Goal: Entertainment & Leisure: Consume media (video, audio)

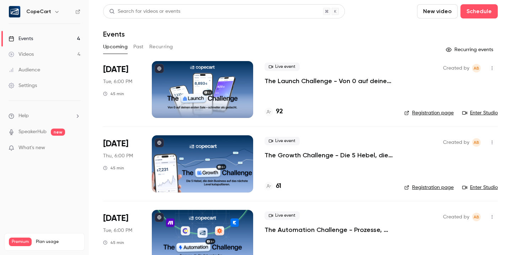
click at [139, 46] on button "Past" at bounding box center [138, 46] width 10 height 11
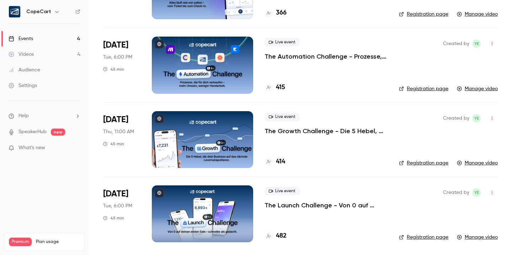
scroll to position [99, 0]
click at [321, 205] on p "The Launch Challenge - Von 0 auf deinen ersten Sale – schneller als gedacht" at bounding box center [326, 205] width 123 height 9
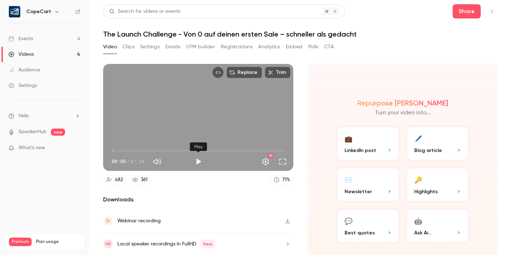
click at [199, 161] on button "Play" at bounding box center [198, 162] width 14 height 14
click at [126, 151] on span "00:04" at bounding box center [198, 151] width 173 height 11
click at [139, 152] on span "03:50" at bounding box center [198, 151] width 173 height 11
click at [144, 151] on span "07:37" at bounding box center [198, 151] width 173 height 11
click at [198, 164] on button "Pause" at bounding box center [198, 162] width 14 height 14
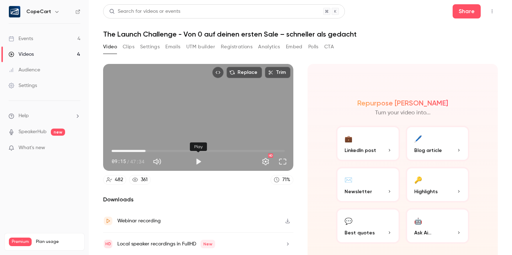
click at [197, 162] on button "Play" at bounding box center [198, 162] width 14 height 14
click at [198, 164] on button "Pause" at bounding box center [198, 162] width 14 height 14
click at [198, 164] on button "Play" at bounding box center [198, 162] width 14 height 14
click at [198, 164] on button "Pause" at bounding box center [198, 162] width 14 height 14
click at [198, 164] on button "Play" at bounding box center [198, 162] width 14 height 14
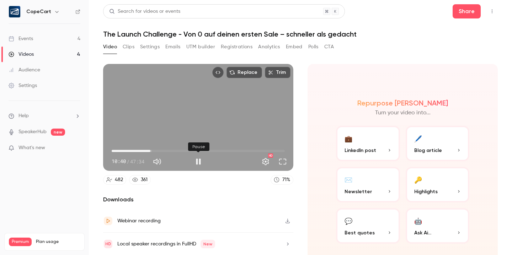
click at [198, 164] on button "Pause" at bounding box center [198, 162] width 14 height 14
click at [198, 164] on button "Play" at bounding box center [198, 162] width 14 height 14
click at [198, 164] on button "Pause" at bounding box center [198, 162] width 14 height 14
click at [198, 164] on button "Play" at bounding box center [198, 162] width 14 height 14
click at [198, 164] on button "Pause" at bounding box center [198, 162] width 14 height 14
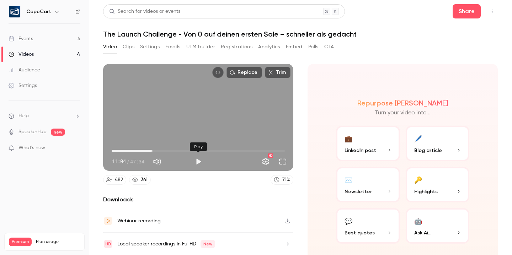
click at [198, 164] on button "Play" at bounding box center [198, 162] width 14 height 14
click at [198, 164] on button "Pause" at bounding box center [198, 162] width 14 height 14
click at [197, 161] on button "Play" at bounding box center [198, 162] width 14 height 14
click at [200, 160] on button "Pause" at bounding box center [198, 162] width 14 height 14
click at [198, 163] on button "Play" at bounding box center [198, 162] width 14 height 14
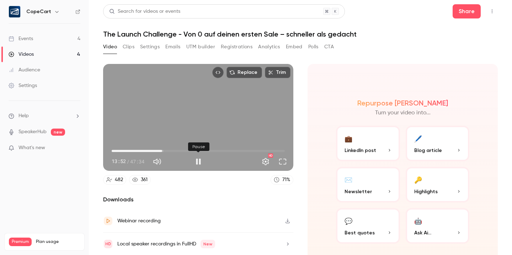
click at [198, 163] on button "Pause" at bounding box center [198, 162] width 14 height 14
click at [200, 160] on button "Play" at bounding box center [198, 162] width 14 height 14
click at [200, 160] on button "Pause" at bounding box center [198, 162] width 14 height 14
click at [198, 161] on button "Play" at bounding box center [198, 162] width 14 height 14
click at [198, 161] on button "Pause" at bounding box center [198, 162] width 14 height 14
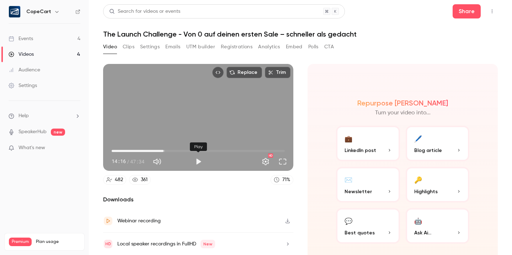
click at [198, 161] on button "Play" at bounding box center [198, 162] width 14 height 14
click at [198, 161] on button "Pause" at bounding box center [198, 162] width 14 height 14
click at [198, 161] on button "Play" at bounding box center [198, 162] width 14 height 14
click at [197, 162] on button "Pause" at bounding box center [198, 162] width 14 height 14
click at [198, 162] on button "Play" at bounding box center [198, 162] width 14 height 14
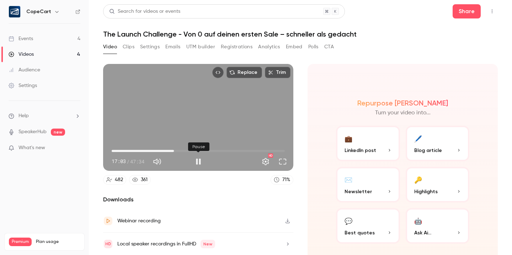
click at [199, 161] on button "Pause" at bounding box center [198, 162] width 14 height 14
click at [199, 161] on button "Play" at bounding box center [198, 162] width 14 height 14
click at [199, 164] on button "Pause" at bounding box center [198, 162] width 14 height 14
click at [200, 161] on button "Play" at bounding box center [198, 162] width 14 height 14
click at [200, 164] on button "Pause" at bounding box center [198, 162] width 14 height 14
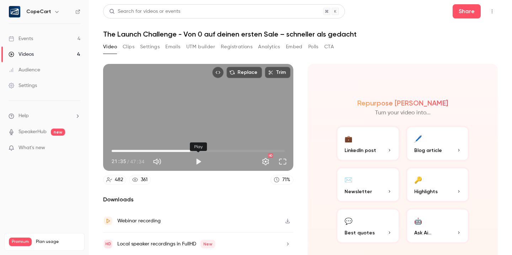
click at [199, 162] on button "Play" at bounding box center [198, 162] width 14 height 14
click at [198, 160] on button "Pause" at bounding box center [198, 162] width 14 height 14
type input "******"
